Goal: Find specific page/section: Find specific page/section

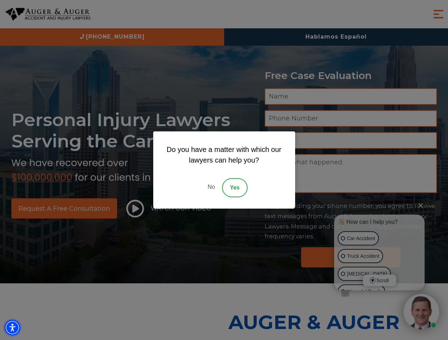
click at [12, 328] on img "Accessibility Menu" at bounding box center [13, 328] width 16 height 16
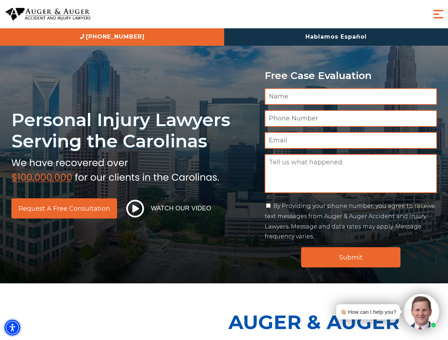
click at [12, 328] on img "Accessibility Menu" at bounding box center [13, 328] width 16 height 16
